Goal: Task Accomplishment & Management: Use online tool/utility

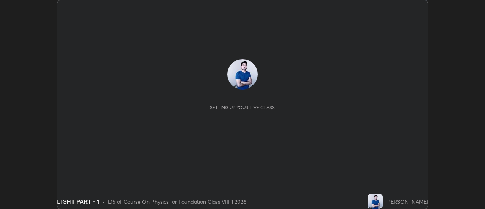
scroll to position [209, 485]
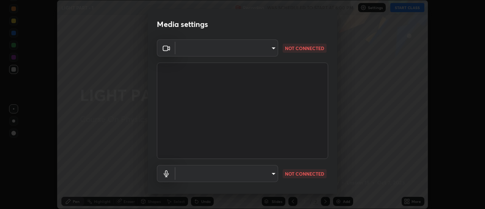
type input "751d449d604e4b96ecedde1e1f6f716fb17d1e84b34bafc94373a3023f52de87"
type input "default"
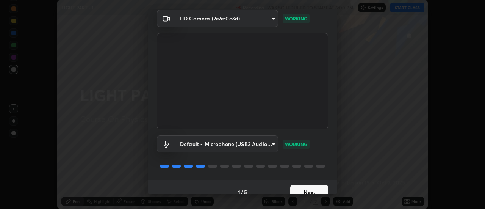
scroll to position [40, 0]
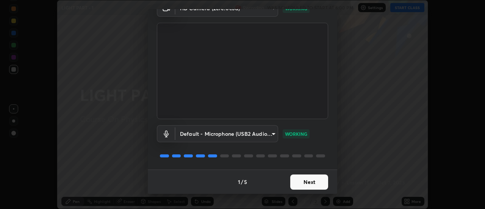
click at [304, 184] on button "Next" at bounding box center [309, 181] width 38 height 15
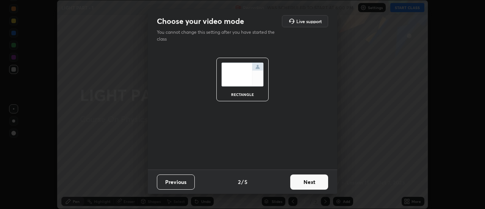
click at [308, 181] on button "Next" at bounding box center [309, 181] width 38 height 15
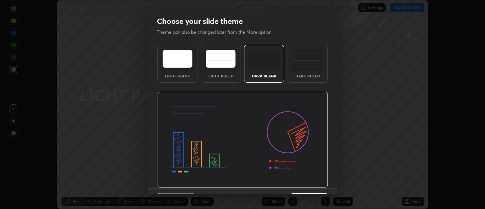
scroll to position [19, 0]
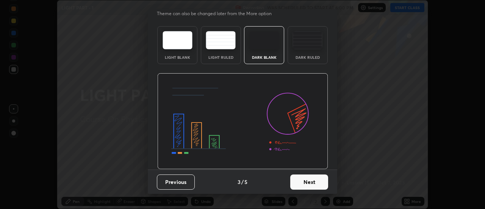
click at [305, 179] on button "Next" at bounding box center [309, 181] width 38 height 15
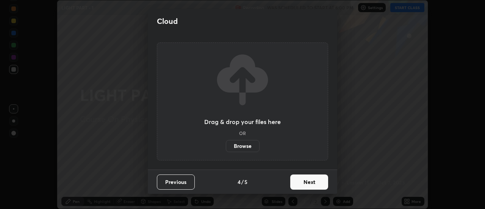
scroll to position [0, 0]
click at [308, 181] on button "Next" at bounding box center [309, 181] width 38 height 15
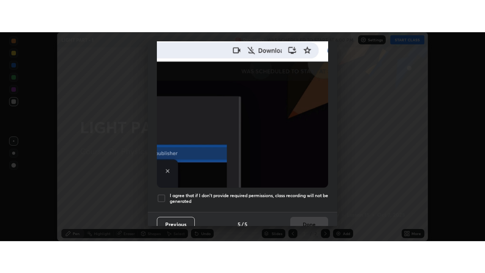
scroll to position [194, 0]
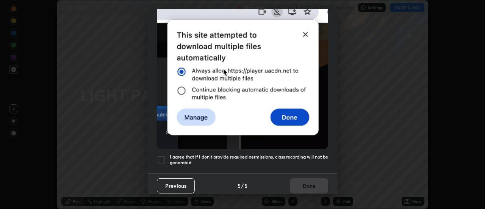
click at [160, 155] on div at bounding box center [161, 159] width 9 height 9
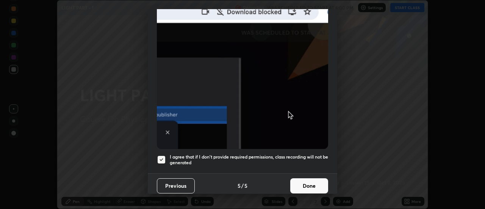
click at [305, 178] on button "Done" at bounding box center [309, 185] width 38 height 15
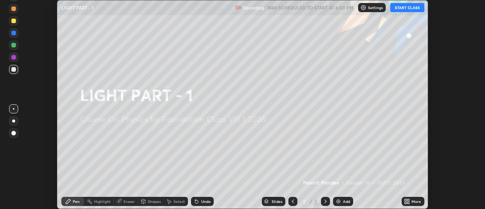
click at [406, 199] on icon at bounding box center [406, 200] width 2 height 2
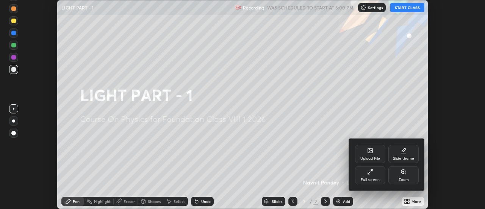
click at [372, 177] on div "Full screen" at bounding box center [370, 175] width 30 height 18
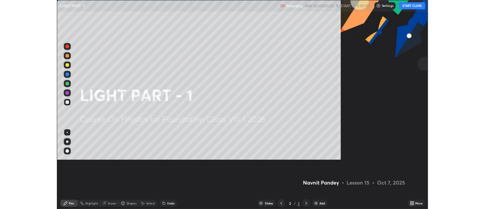
scroll to position [273, 485]
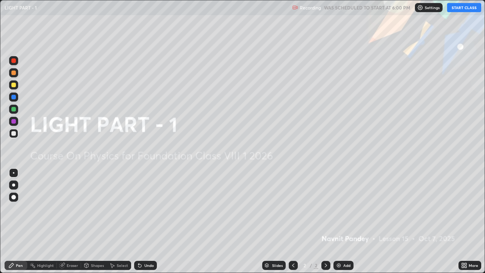
click at [460, 7] on button "START CLASS" at bounding box center [464, 7] width 34 height 9
click at [339, 208] on img at bounding box center [339, 265] width 6 height 6
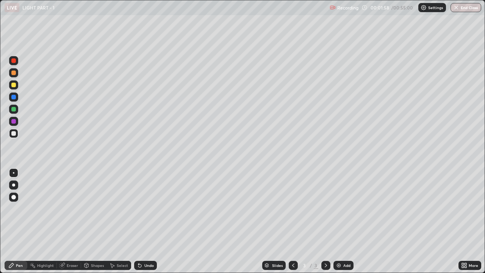
click at [146, 208] on div "Undo" at bounding box center [148, 265] width 9 height 4
click at [17, 108] on div at bounding box center [13, 109] width 9 height 9
click at [14, 134] on div at bounding box center [13, 133] width 5 height 5
click at [16, 111] on div at bounding box center [13, 109] width 9 height 9
click at [71, 208] on div "Eraser" at bounding box center [72, 265] width 11 height 4
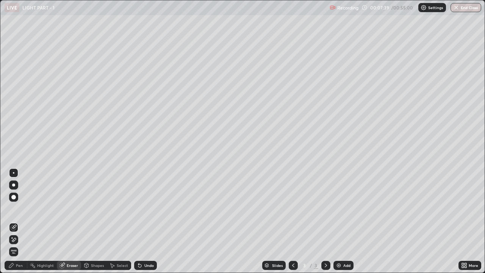
click at [14, 208] on icon at bounding box center [14, 239] width 6 height 6
click at [19, 208] on div "Pen" at bounding box center [19, 265] width 7 height 4
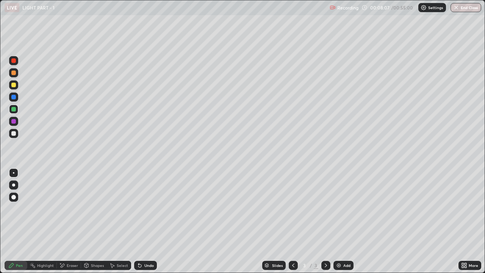
click at [67, 208] on div "Eraser" at bounding box center [72, 265] width 11 height 4
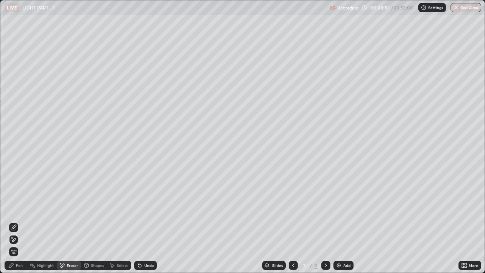
click at [20, 208] on div "Pen" at bounding box center [19, 265] width 7 height 4
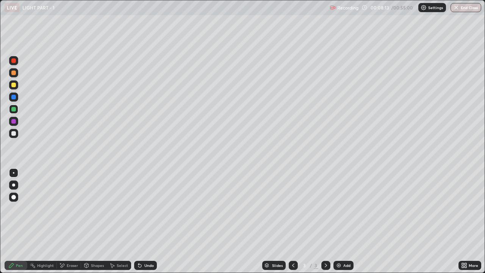
click at [144, 208] on div "Undo" at bounding box center [148, 265] width 9 height 4
click at [14, 131] on div at bounding box center [13, 133] width 5 height 5
click at [14, 97] on div at bounding box center [13, 97] width 5 height 5
click at [13, 122] on div at bounding box center [13, 121] width 5 height 5
click at [325, 208] on icon at bounding box center [326, 265] width 6 height 6
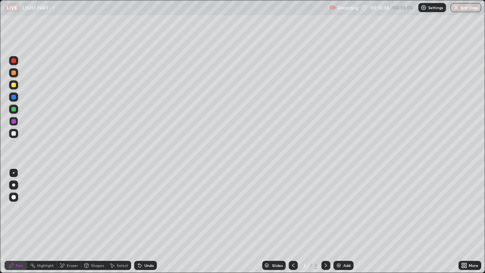
click at [339, 208] on img at bounding box center [339, 265] width 6 height 6
click at [17, 110] on div at bounding box center [13, 109] width 9 height 9
click at [14, 133] on div at bounding box center [13, 133] width 5 height 5
click at [146, 208] on div "Undo" at bounding box center [148, 265] width 9 height 4
click at [13, 109] on div at bounding box center [13, 109] width 5 height 5
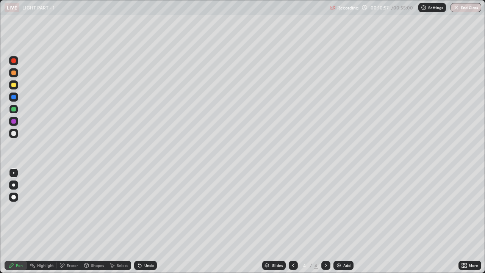
click at [14, 97] on div at bounding box center [13, 97] width 5 height 5
click at [17, 110] on div at bounding box center [13, 109] width 9 height 9
click at [141, 208] on icon at bounding box center [140, 265] width 6 height 6
click at [15, 96] on div at bounding box center [13, 97] width 5 height 5
click at [144, 208] on div "Undo" at bounding box center [148, 265] width 9 height 4
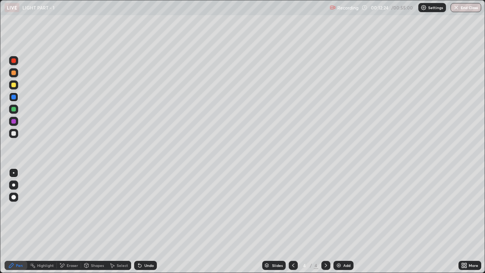
click at [14, 120] on div at bounding box center [13, 121] width 5 height 5
click at [13, 99] on div at bounding box center [13, 97] width 5 height 5
click at [141, 208] on icon at bounding box center [140, 265] width 6 height 6
click at [139, 208] on icon at bounding box center [139, 265] width 3 height 3
click at [142, 208] on div "Undo" at bounding box center [145, 265] width 23 height 9
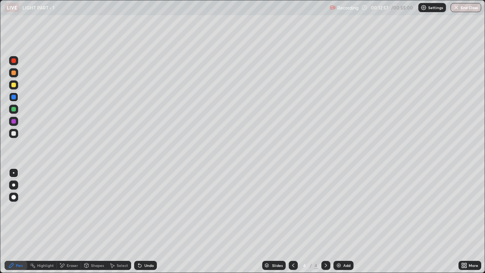
click at [144, 208] on div "Undo" at bounding box center [148, 265] width 9 height 4
click at [146, 208] on div "Undo" at bounding box center [148, 265] width 9 height 4
click at [149, 208] on div "Undo" at bounding box center [148, 265] width 9 height 4
click at [146, 208] on div "Undo" at bounding box center [145, 265] width 23 height 9
click at [143, 208] on div "Undo" at bounding box center [145, 265] width 23 height 9
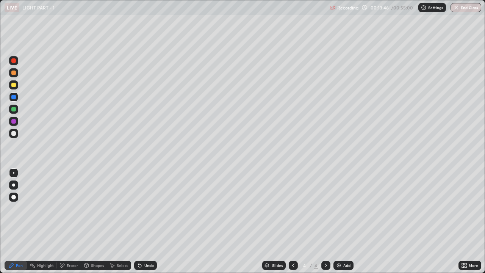
click at [145, 208] on div "Undo" at bounding box center [148, 265] width 9 height 4
click at [16, 112] on div at bounding box center [13, 109] width 9 height 9
click at [15, 95] on div at bounding box center [13, 97] width 5 height 5
click at [14, 85] on div at bounding box center [13, 85] width 5 height 5
click at [144, 208] on div "Undo" at bounding box center [148, 265] width 9 height 4
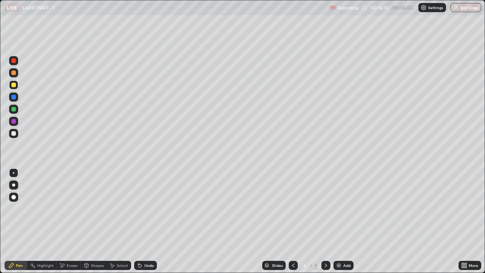
click at [16, 97] on div at bounding box center [13, 97] width 5 height 5
click at [326, 208] on icon at bounding box center [326, 265] width 6 height 6
click at [338, 208] on img at bounding box center [339, 265] width 6 height 6
click at [14, 121] on div at bounding box center [13, 121] width 5 height 5
click at [14, 109] on div at bounding box center [13, 109] width 5 height 5
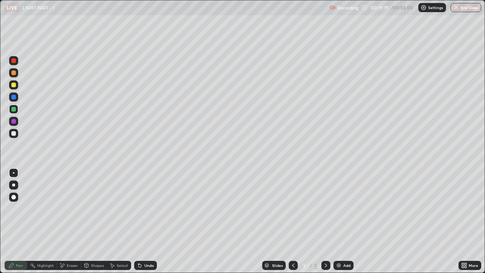
click at [15, 97] on div at bounding box center [13, 97] width 5 height 5
click at [293, 208] on icon at bounding box center [293, 265] width 6 height 6
click at [325, 208] on icon at bounding box center [326, 265] width 6 height 6
click at [15, 122] on div at bounding box center [13, 121] width 5 height 5
click at [13, 110] on div at bounding box center [13, 109] width 5 height 5
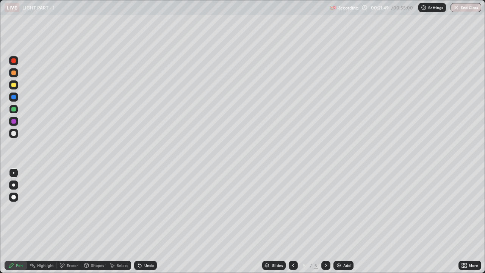
click at [338, 208] on img at bounding box center [339, 265] width 6 height 6
click at [18, 135] on div at bounding box center [13, 133] width 9 height 9
click at [142, 208] on div "Undo" at bounding box center [145, 265] width 23 height 9
click at [13, 122] on div at bounding box center [13, 121] width 5 height 5
click at [14, 110] on div at bounding box center [13, 109] width 5 height 5
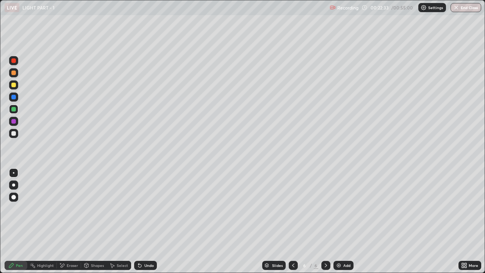
click at [143, 208] on div "Undo" at bounding box center [145, 265] width 23 height 9
click at [12, 132] on div at bounding box center [13, 133] width 5 height 5
click at [14, 109] on div at bounding box center [13, 109] width 5 height 5
click at [17, 121] on div at bounding box center [13, 121] width 9 height 9
click at [146, 208] on div "Undo" at bounding box center [148, 265] width 9 height 4
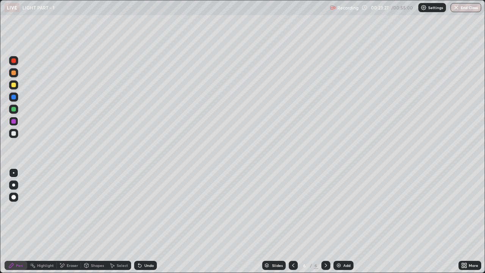
click at [14, 110] on div at bounding box center [13, 109] width 5 height 5
click at [325, 208] on icon at bounding box center [326, 265] width 6 height 6
click at [341, 208] on div "Add" at bounding box center [343, 265] width 20 height 9
click at [17, 134] on div at bounding box center [13, 133] width 9 height 9
click at [15, 110] on div at bounding box center [13, 109] width 5 height 5
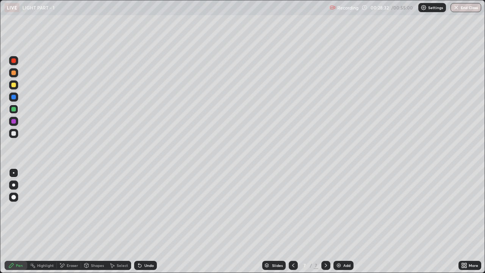
click at [65, 208] on div "Eraser" at bounding box center [69, 265] width 24 height 9
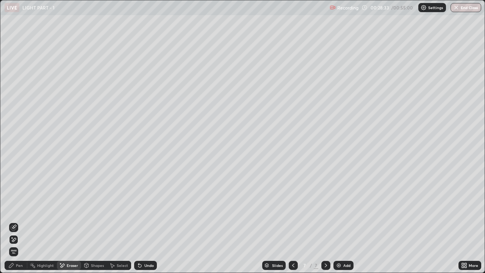
click at [16, 208] on icon at bounding box center [14, 227] width 6 height 6
click at [18, 208] on div "Pen" at bounding box center [16, 265] width 23 height 9
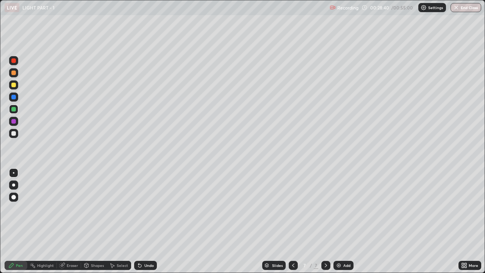
click at [14, 97] on div at bounding box center [13, 97] width 5 height 5
click at [143, 208] on div "Undo" at bounding box center [145, 265] width 23 height 9
click at [142, 208] on icon at bounding box center [140, 265] width 6 height 6
click at [138, 208] on icon at bounding box center [138, 263] width 1 height 1
click at [325, 208] on icon at bounding box center [326, 265] width 6 height 6
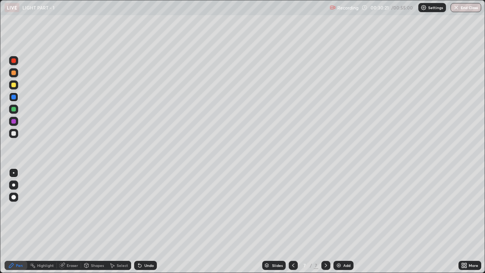
click at [326, 208] on icon at bounding box center [326, 265] width 2 height 4
click at [325, 208] on icon at bounding box center [326, 265] width 6 height 6
click at [336, 208] on img at bounding box center [339, 265] width 6 height 6
click at [16, 137] on div at bounding box center [13, 133] width 9 height 9
click at [16, 112] on div at bounding box center [13, 109] width 9 height 9
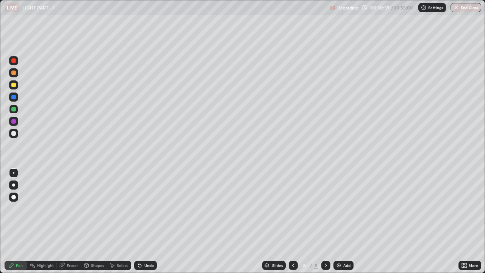
click at [12, 97] on div at bounding box center [13, 97] width 5 height 5
click at [15, 83] on div at bounding box center [13, 84] width 9 height 9
click at [14, 111] on div at bounding box center [13, 109] width 5 height 5
click at [142, 208] on div "Undo" at bounding box center [145, 265] width 23 height 9
click at [15, 84] on div at bounding box center [13, 85] width 5 height 5
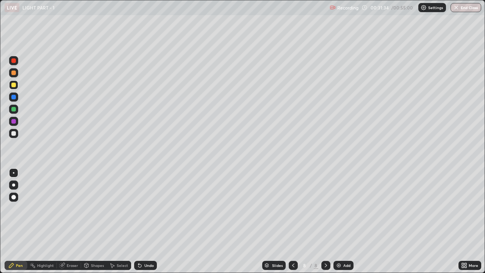
click at [15, 97] on div at bounding box center [13, 97] width 5 height 5
click at [14, 83] on div at bounding box center [13, 85] width 5 height 5
click at [145, 208] on div "Undo" at bounding box center [148, 265] width 9 height 4
click at [143, 208] on div "Undo" at bounding box center [145, 265] width 23 height 9
click at [146, 208] on div "Undo" at bounding box center [145, 265] width 23 height 9
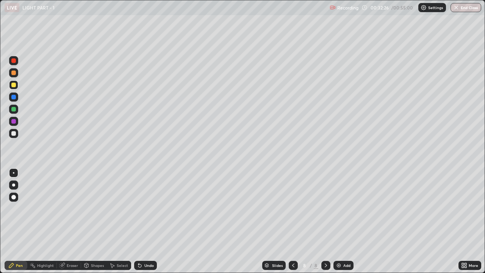
click at [13, 107] on div at bounding box center [13, 109] width 5 height 5
click at [17, 121] on div at bounding box center [13, 121] width 9 height 9
click at [11, 105] on div at bounding box center [13, 109] width 9 height 9
click at [144, 208] on div "Undo" at bounding box center [148, 265] width 9 height 4
click at [326, 208] on icon at bounding box center [326, 265] width 6 height 6
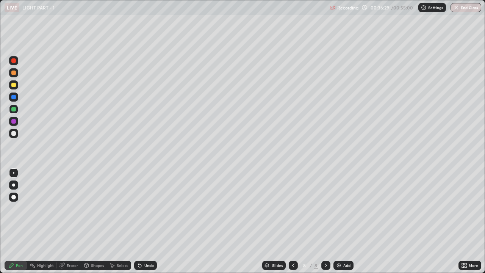
click at [341, 208] on div "Add" at bounding box center [343, 265] width 20 height 9
click at [16, 133] on div at bounding box center [13, 133] width 9 height 9
click at [14, 110] on div at bounding box center [13, 109] width 5 height 5
click at [14, 97] on div at bounding box center [13, 97] width 5 height 5
click at [12, 97] on div at bounding box center [13, 97] width 5 height 5
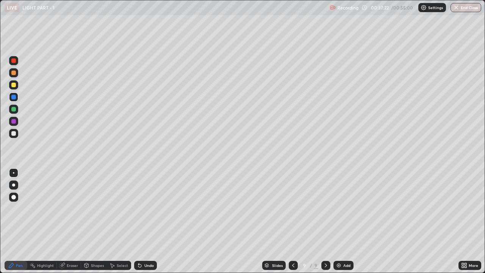
click at [14, 86] on div at bounding box center [13, 85] width 5 height 5
click at [142, 208] on div "Undo" at bounding box center [145, 265] width 23 height 9
click at [141, 208] on icon at bounding box center [140, 265] width 6 height 6
click at [146, 208] on div "Undo" at bounding box center [148, 265] width 9 height 4
click at [14, 109] on div at bounding box center [13, 109] width 5 height 5
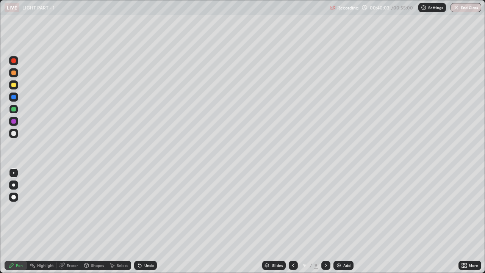
click at [326, 208] on icon at bounding box center [326, 265] width 2 height 4
click at [341, 208] on div "Add" at bounding box center [343, 265] width 20 height 9
click at [17, 133] on div at bounding box center [13, 133] width 9 height 9
click at [145, 208] on div "Undo" at bounding box center [148, 265] width 9 height 4
click at [142, 208] on div "Undo" at bounding box center [145, 265] width 23 height 9
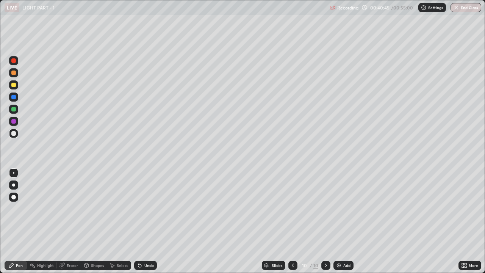
click at [13, 111] on div at bounding box center [13, 109] width 5 height 5
click at [144, 208] on div "Undo" at bounding box center [148, 265] width 9 height 4
click at [12, 98] on div at bounding box center [13, 97] width 5 height 5
click at [13, 109] on div at bounding box center [13, 109] width 5 height 5
click at [14, 97] on div at bounding box center [13, 97] width 5 height 5
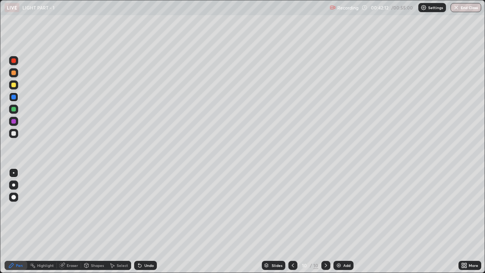
click at [13, 85] on div at bounding box center [13, 85] width 5 height 5
click at [15, 85] on div at bounding box center [13, 85] width 5 height 5
click at [16, 97] on div at bounding box center [13, 97] width 5 height 5
click at [15, 98] on div at bounding box center [13, 97] width 5 height 5
click at [15, 87] on div at bounding box center [13, 84] width 9 height 9
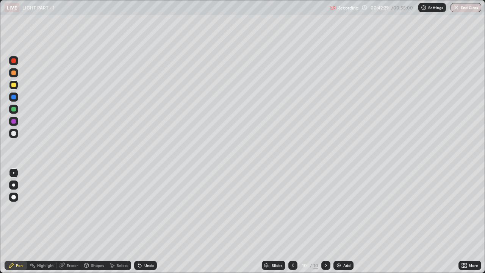
click at [13, 73] on div at bounding box center [13, 72] width 5 height 5
click at [13, 109] on div at bounding box center [13, 109] width 5 height 5
click at [15, 122] on div at bounding box center [13, 121] width 5 height 5
click at [15, 97] on div at bounding box center [13, 97] width 5 height 5
click at [146, 208] on div "Undo" at bounding box center [148, 265] width 9 height 4
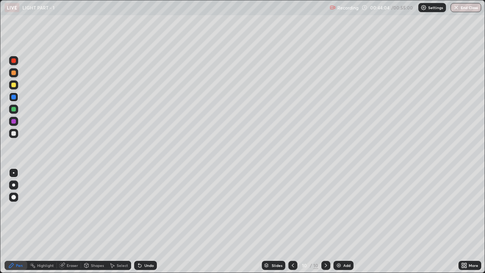
click at [14, 86] on div at bounding box center [13, 85] width 5 height 5
click at [14, 73] on div at bounding box center [13, 72] width 5 height 5
click at [15, 120] on div at bounding box center [13, 121] width 5 height 5
click at [325, 208] on icon at bounding box center [326, 265] width 6 height 6
click at [328, 208] on icon at bounding box center [326, 265] width 6 height 6
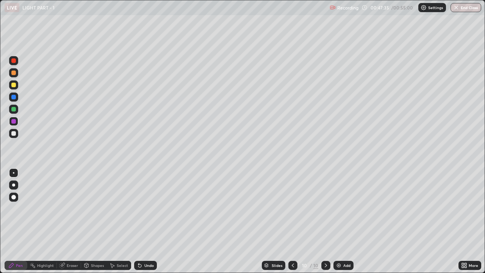
click at [338, 208] on img at bounding box center [339, 265] width 6 height 6
click at [15, 135] on div at bounding box center [13, 133] width 5 height 5
click at [13, 120] on div at bounding box center [13, 121] width 5 height 5
click at [142, 208] on div "Undo" at bounding box center [145, 265] width 23 height 9
click at [15, 110] on div at bounding box center [13, 109] width 5 height 5
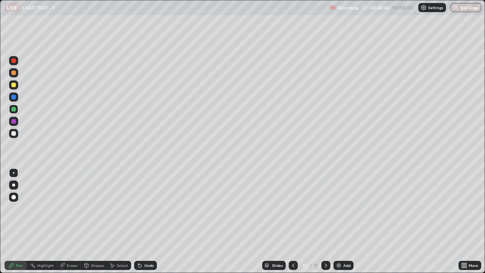
click at [14, 98] on div at bounding box center [13, 97] width 5 height 5
click at [14, 121] on div at bounding box center [13, 121] width 5 height 5
click at [15, 98] on div at bounding box center [13, 97] width 5 height 5
click at [14, 133] on div at bounding box center [13, 133] width 5 height 5
click at [16, 122] on div at bounding box center [13, 121] width 9 height 9
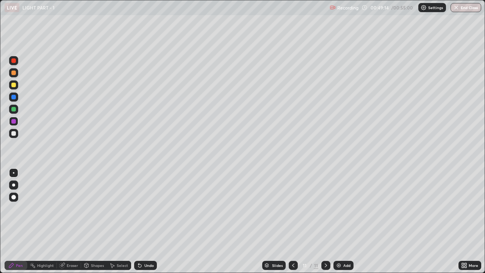
click at [15, 110] on div at bounding box center [13, 109] width 5 height 5
click at [15, 121] on div at bounding box center [13, 121] width 5 height 5
click at [13, 95] on div at bounding box center [13, 97] width 5 height 5
click at [16, 122] on div at bounding box center [13, 121] width 5 height 5
click at [464, 7] on button "End Class" at bounding box center [466, 7] width 30 height 9
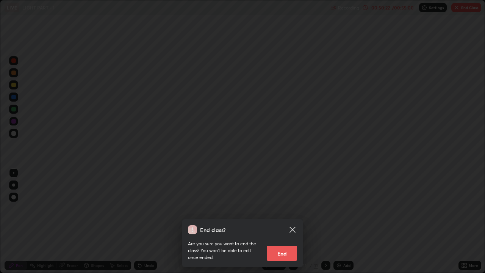
click at [294, 208] on icon at bounding box center [293, 230] width 6 height 6
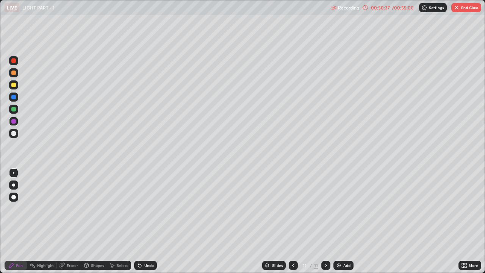
click at [462, 9] on button "End Class" at bounding box center [466, 7] width 30 height 9
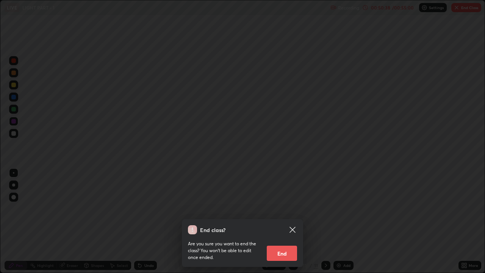
click at [278, 208] on button "End" at bounding box center [282, 253] width 30 height 15
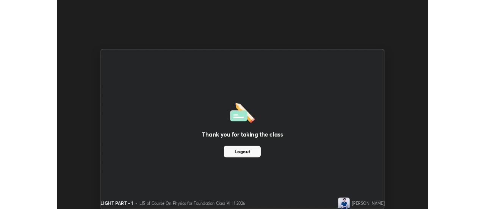
scroll to position [37686, 37410]
